Goal: Task Accomplishment & Management: Use online tool/utility

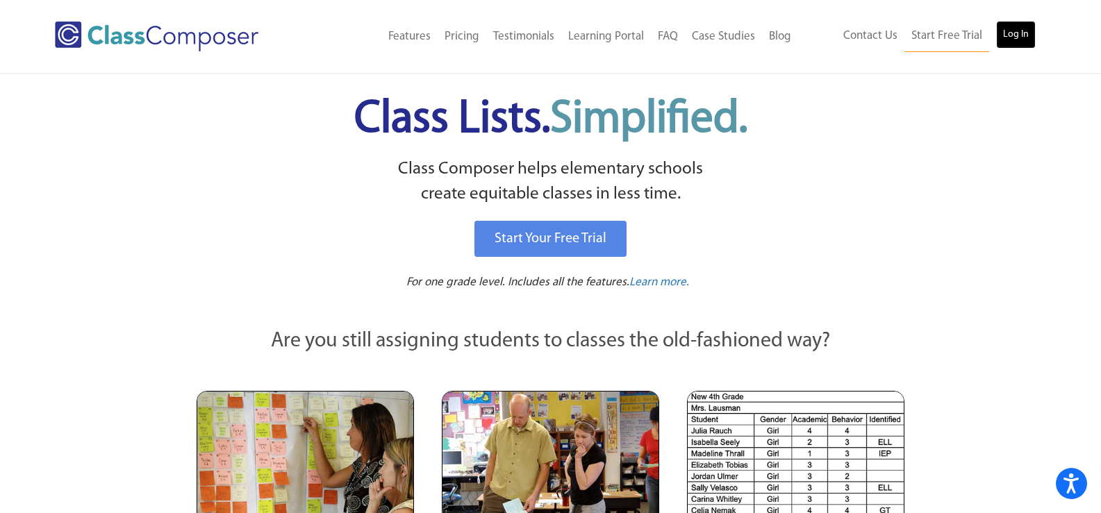
click at [1023, 31] on link "Log In" at bounding box center [1016, 35] width 40 height 28
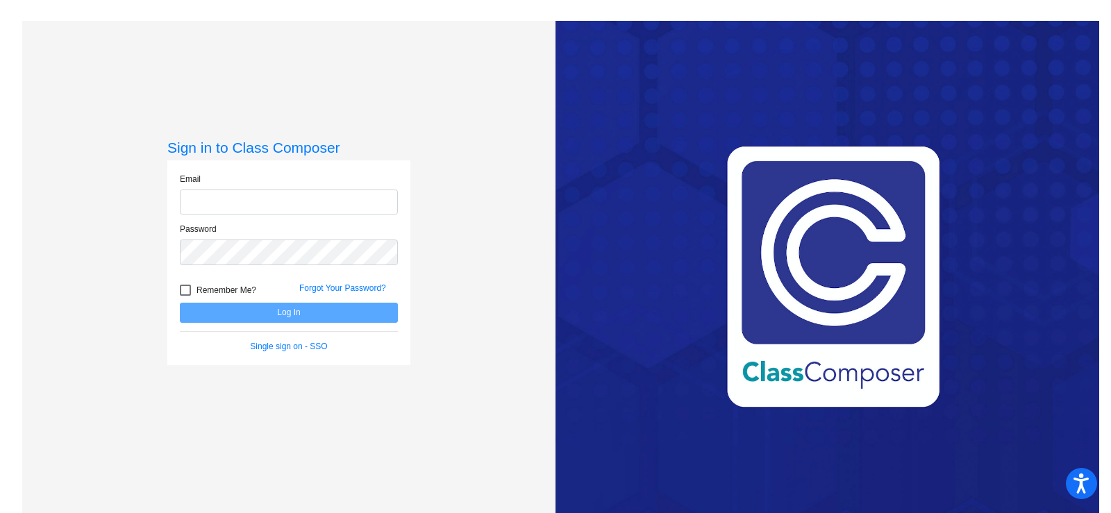
type input "[EMAIL_ADDRESS][DOMAIN_NAME]"
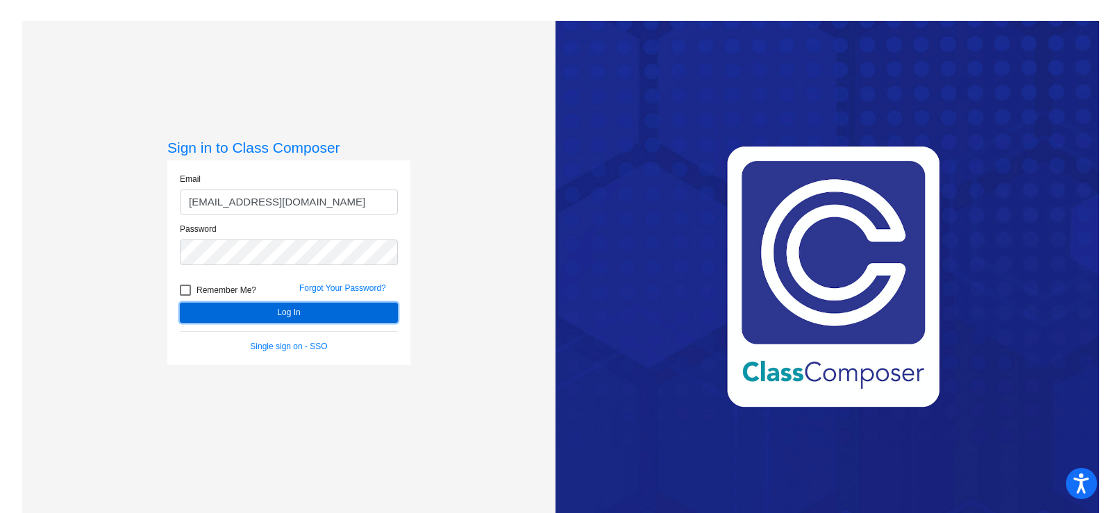
click at [299, 312] on button "Log In" at bounding box center [289, 313] width 218 height 20
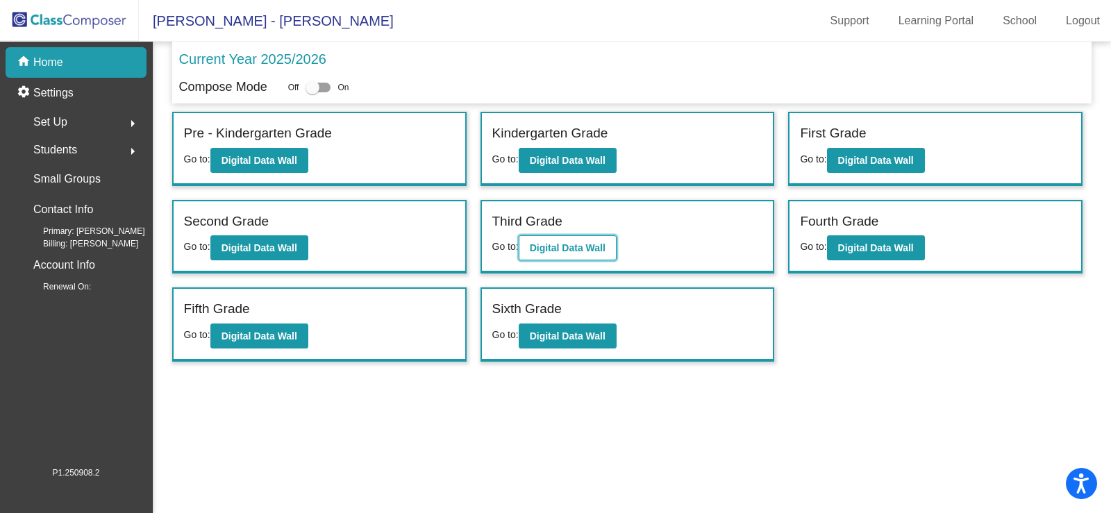
click at [565, 243] on b "Digital Data Wall" at bounding box center [568, 247] width 76 height 11
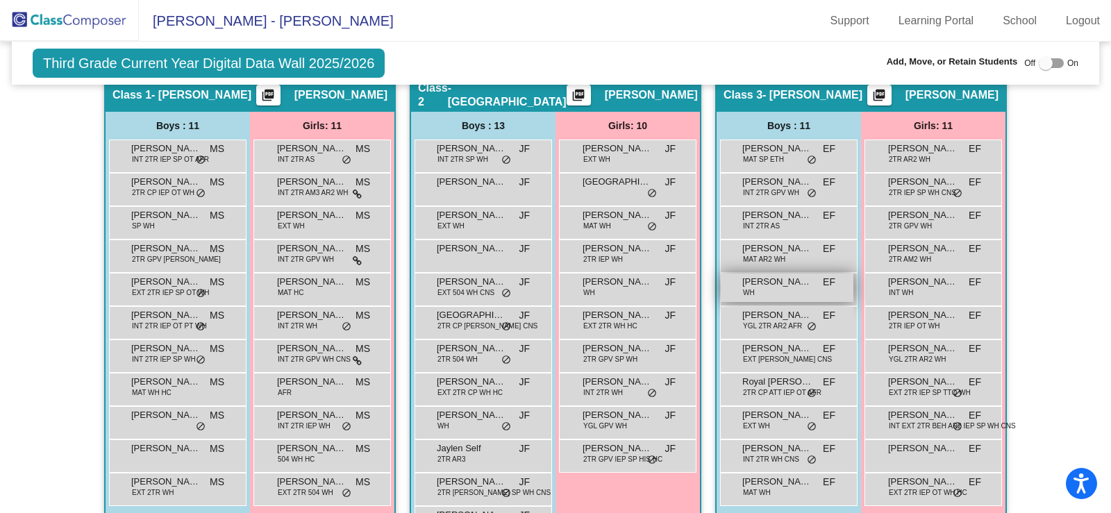
scroll to position [555, 0]
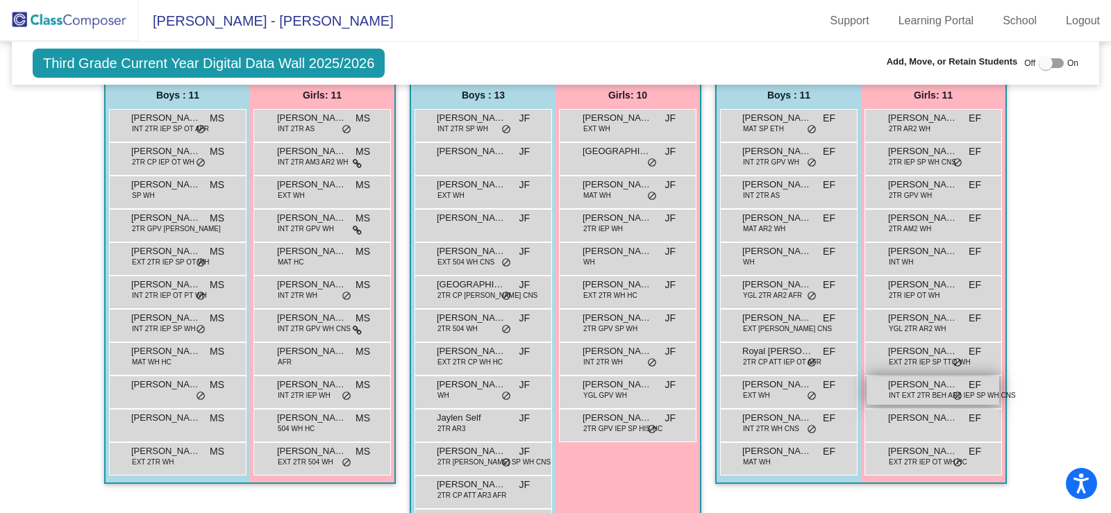
click at [900, 387] on span "Sadie Eisenstein" at bounding box center [922, 385] width 69 height 14
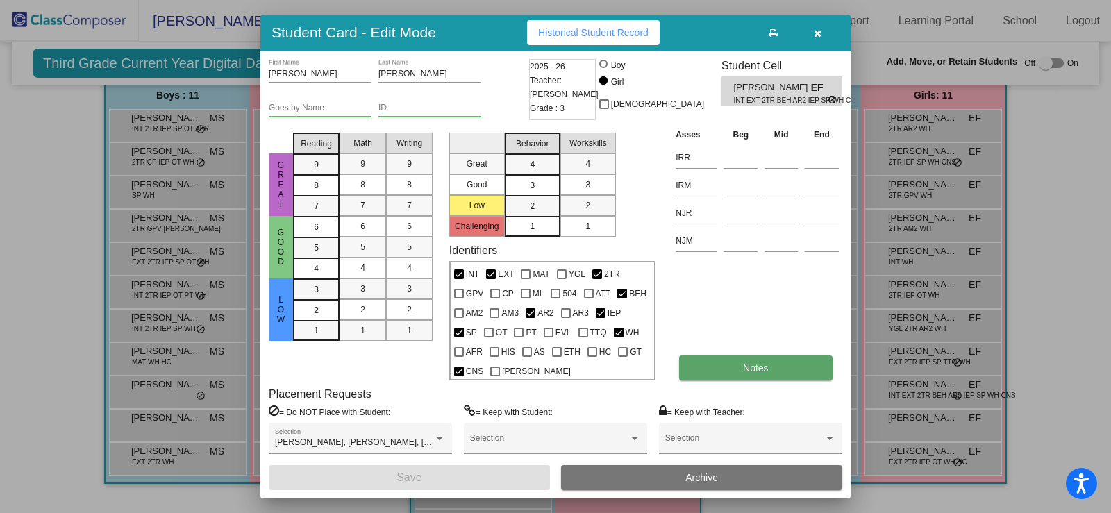
click at [763, 357] on button "Notes" at bounding box center [755, 368] width 153 height 25
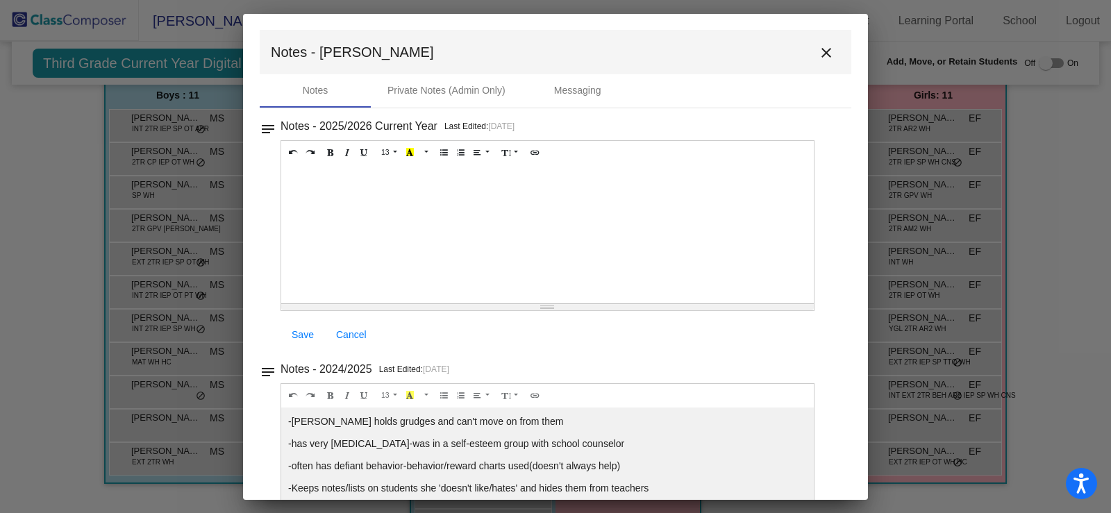
scroll to position [0, 0]
click at [818, 58] on mat-icon "close" at bounding box center [826, 53] width 17 height 17
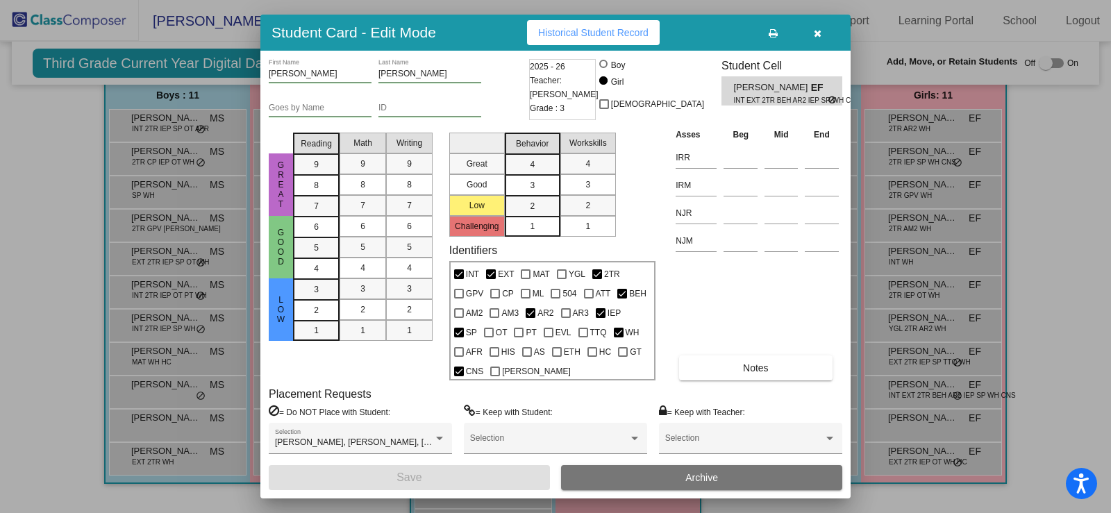
click at [816, 15] on div "Student Card - Edit Mode Historical Student Record" at bounding box center [555, 33] width 590 height 36
click at [814, 28] on icon "button" at bounding box center [818, 33] width 8 height 10
